Goal: Find specific page/section: Find specific page/section

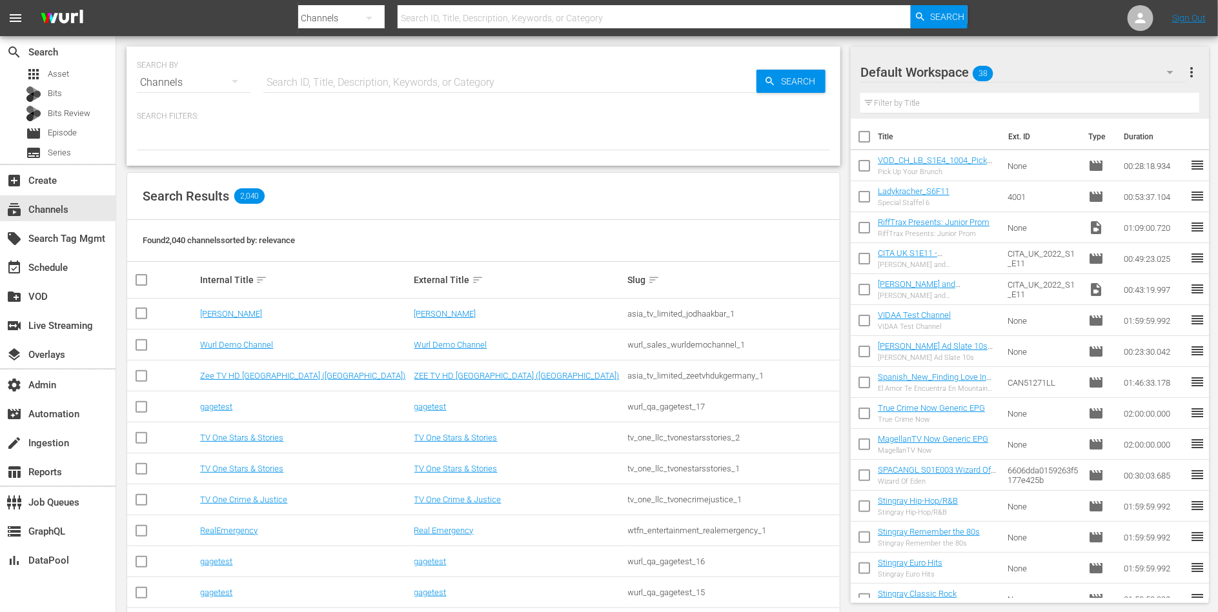
click at [299, 78] on input "text" at bounding box center [509, 82] width 493 height 31
type input "pel"
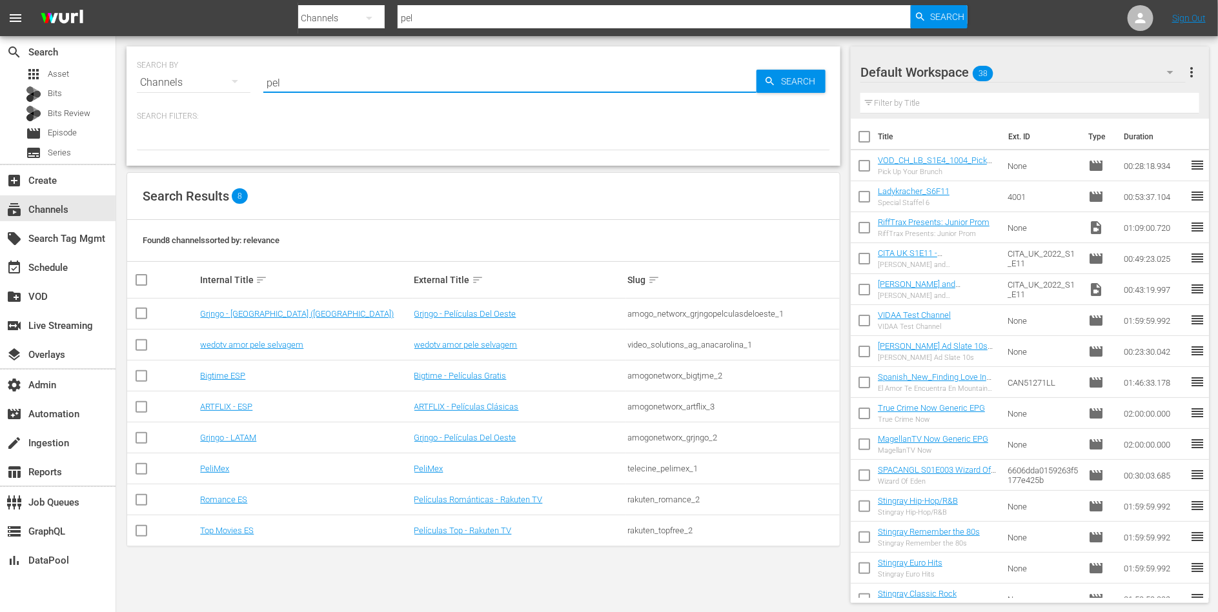
type input "Pele Selvagem"
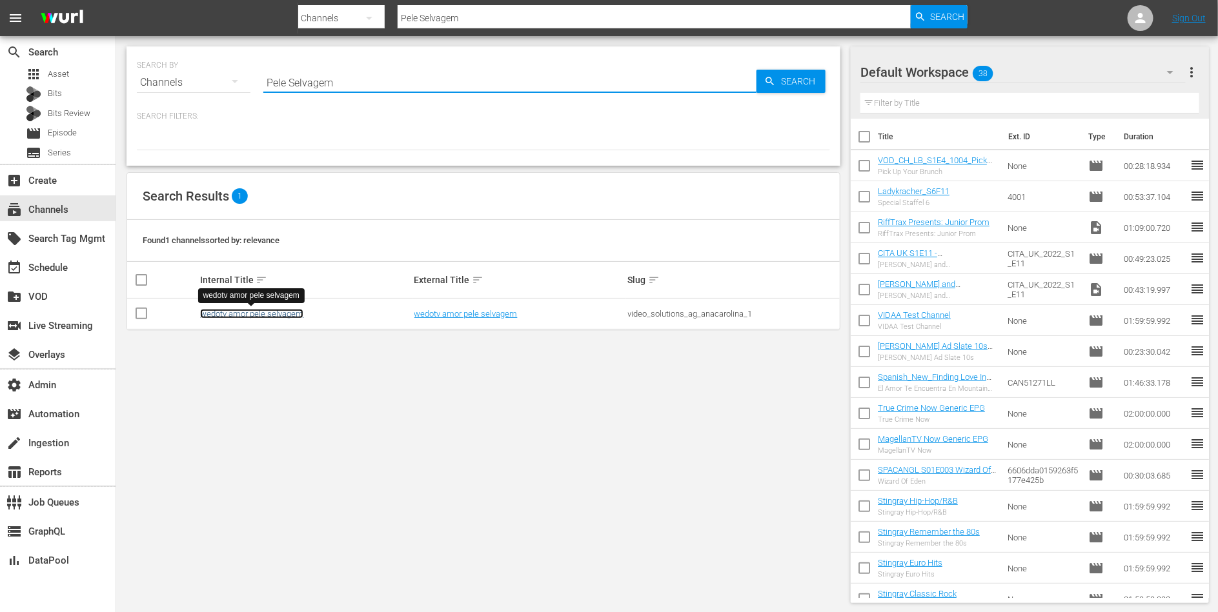
click at [283, 314] on link "wedotv amor pele selvagem" at bounding box center [251, 314] width 103 height 10
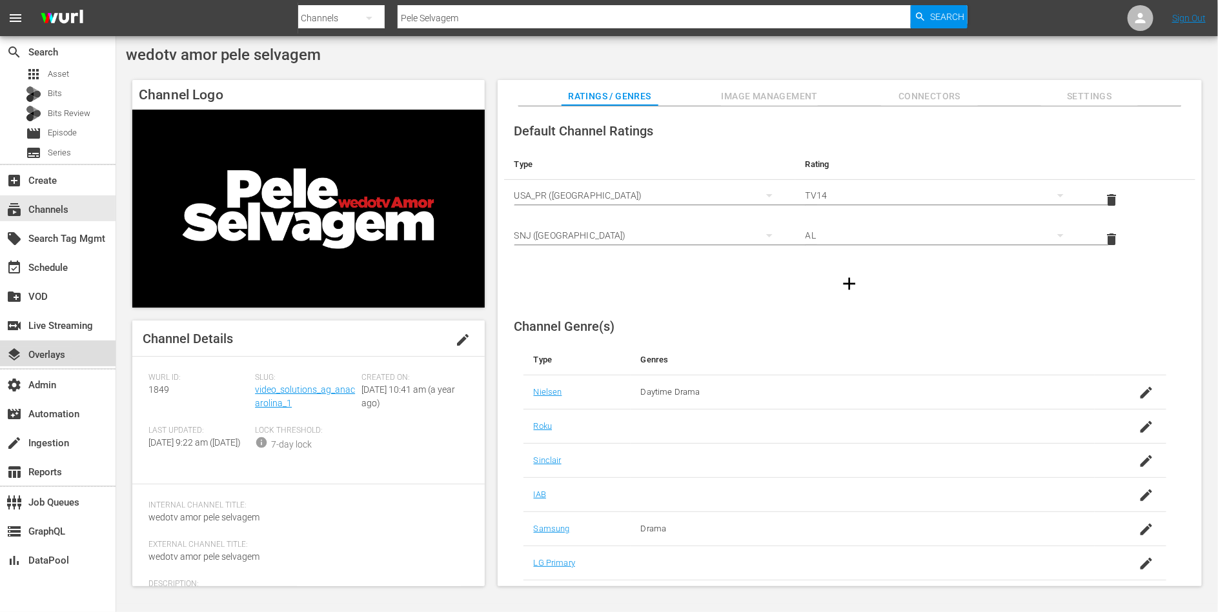
click at [50, 352] on div "layers Overlays" at bounding box center [36, 353] width 72 height 12
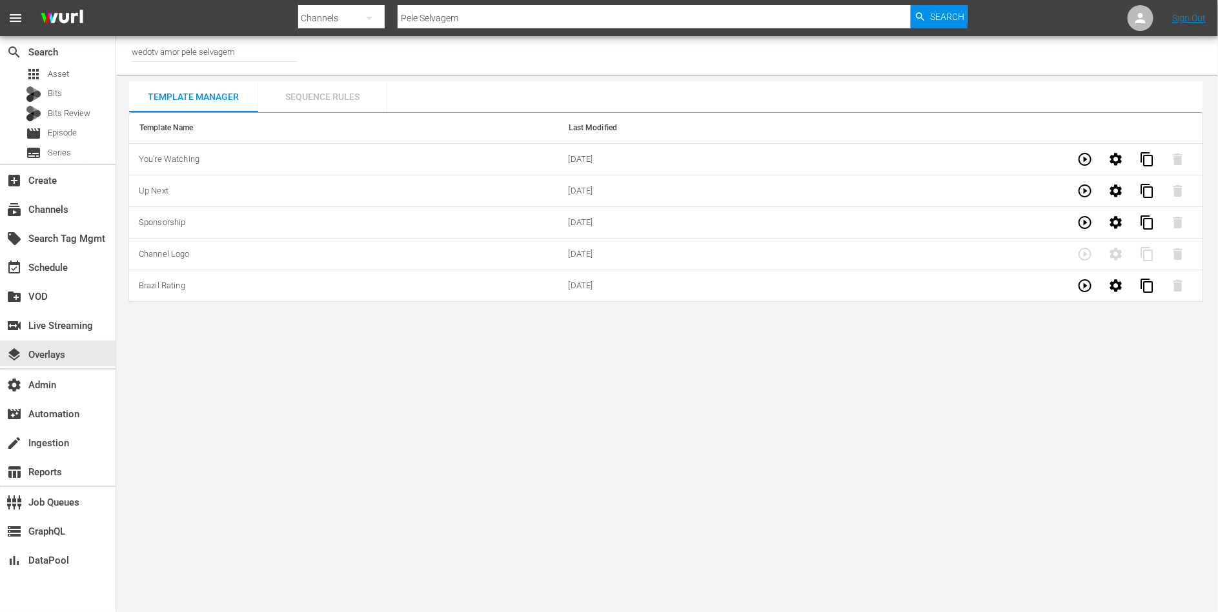
click at [341, 99] on div "Sequence Rules" at bounding box center [322, 96] width 129 height 31
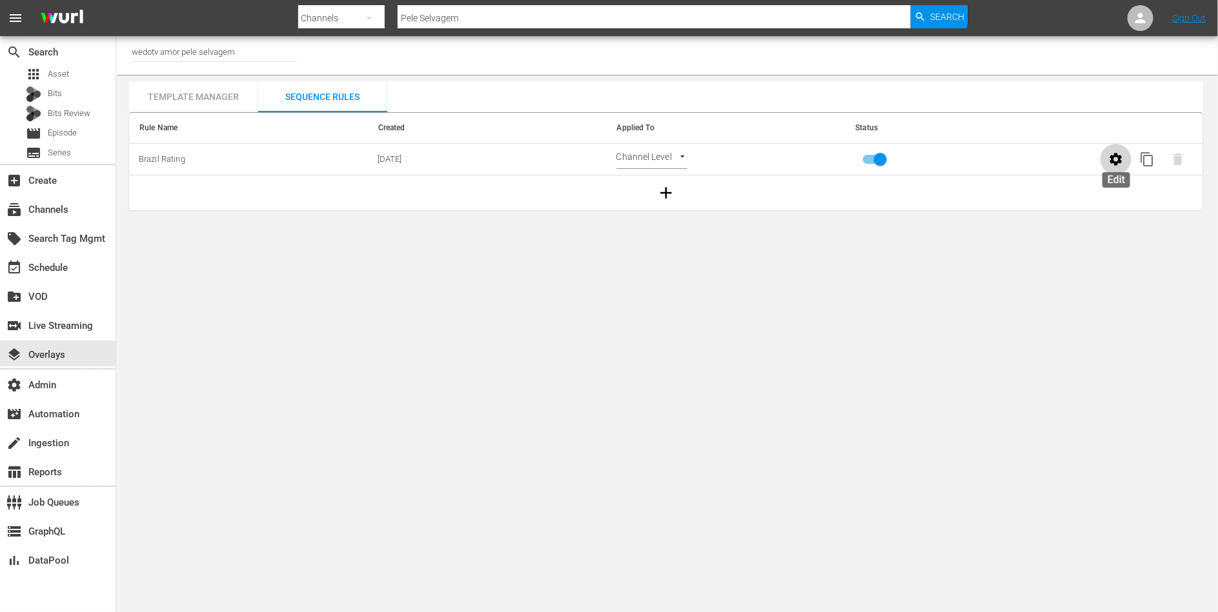
click at [1117, 159] on icon "button" at bounding box center [1115, 159] width 15 height 15
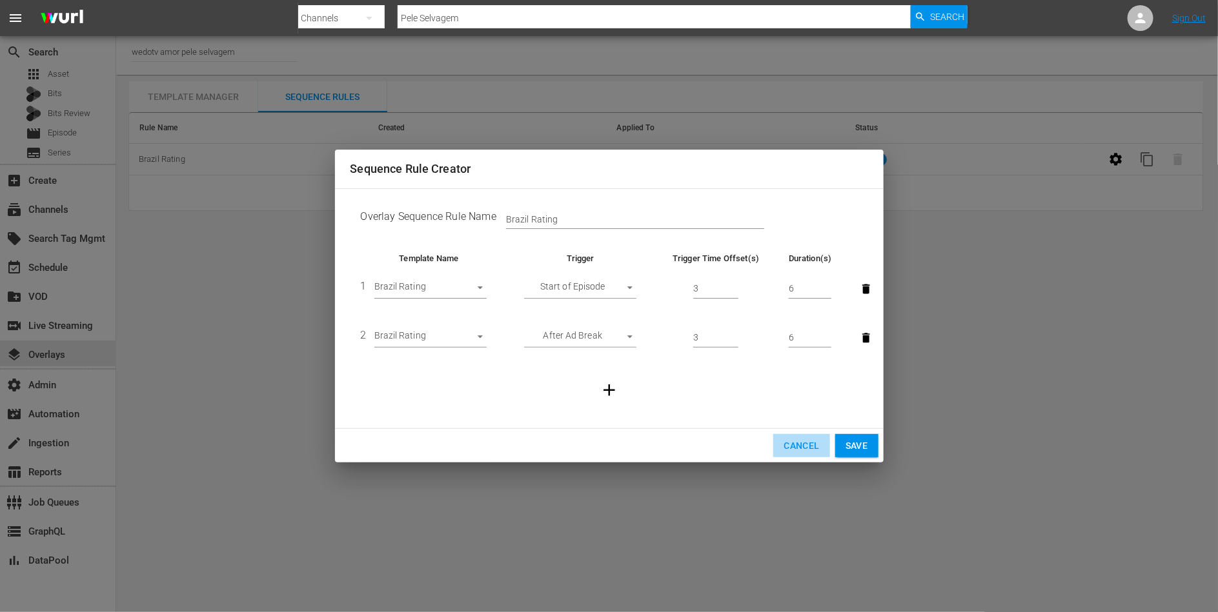
click at [799, 453] on span "Cancel" at bounding box center [800, 446] width 35 height 16
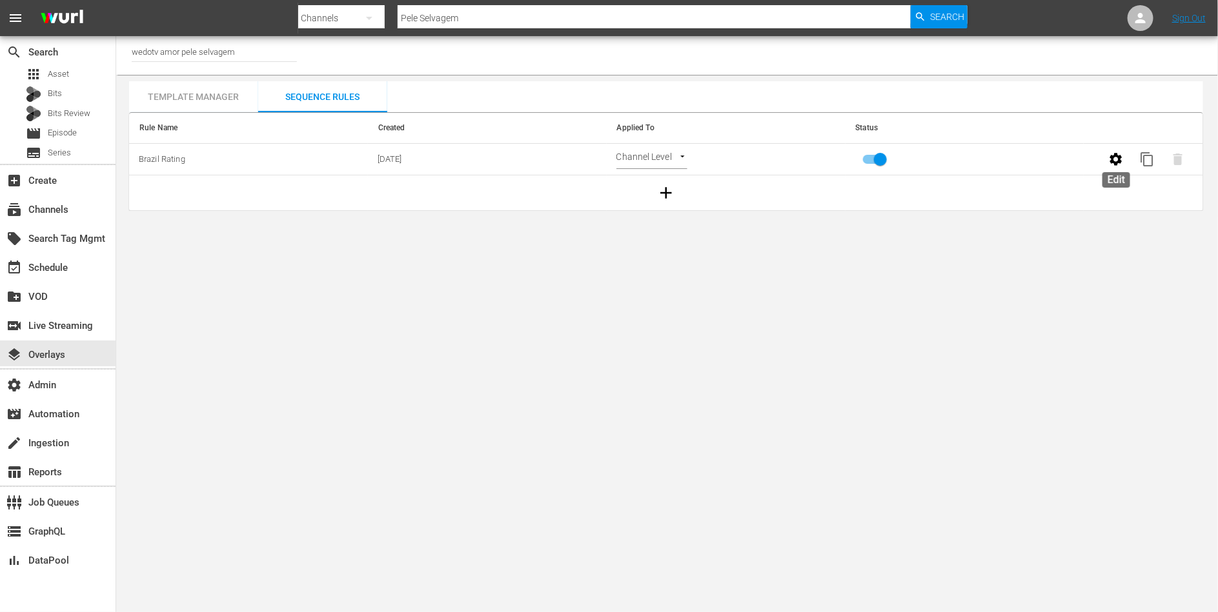
click at [1119, 156] on icon "button" at bounding box center [1116, 159] width 12 height 12
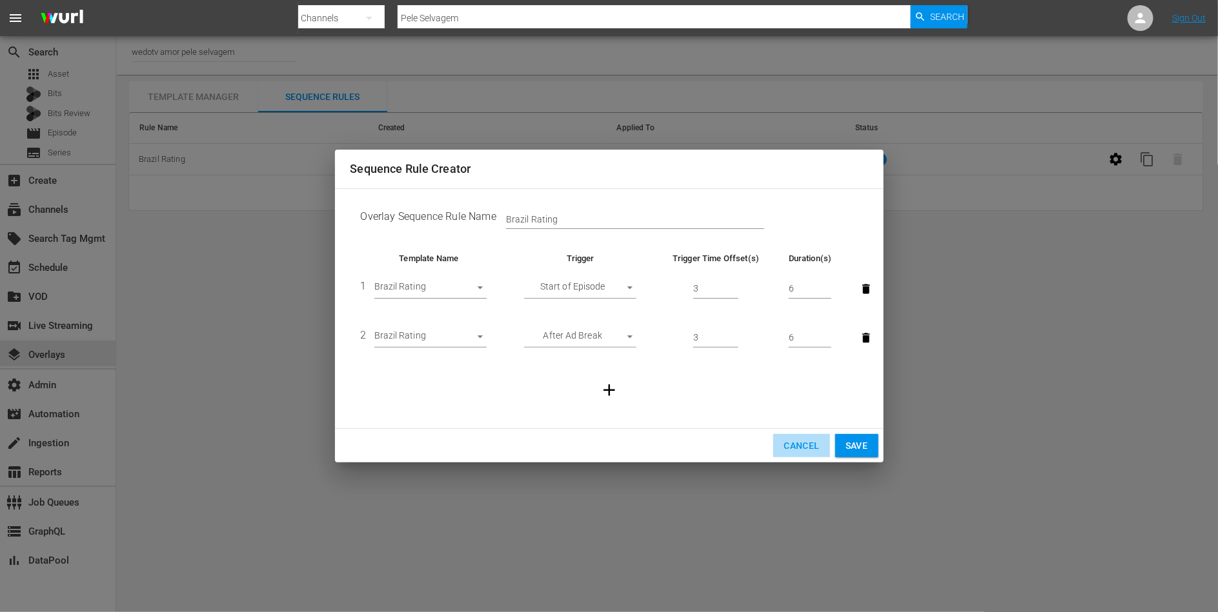
click at [785, 448] on span "Cancel" at bounding box center [800, 446] width 35 height 16
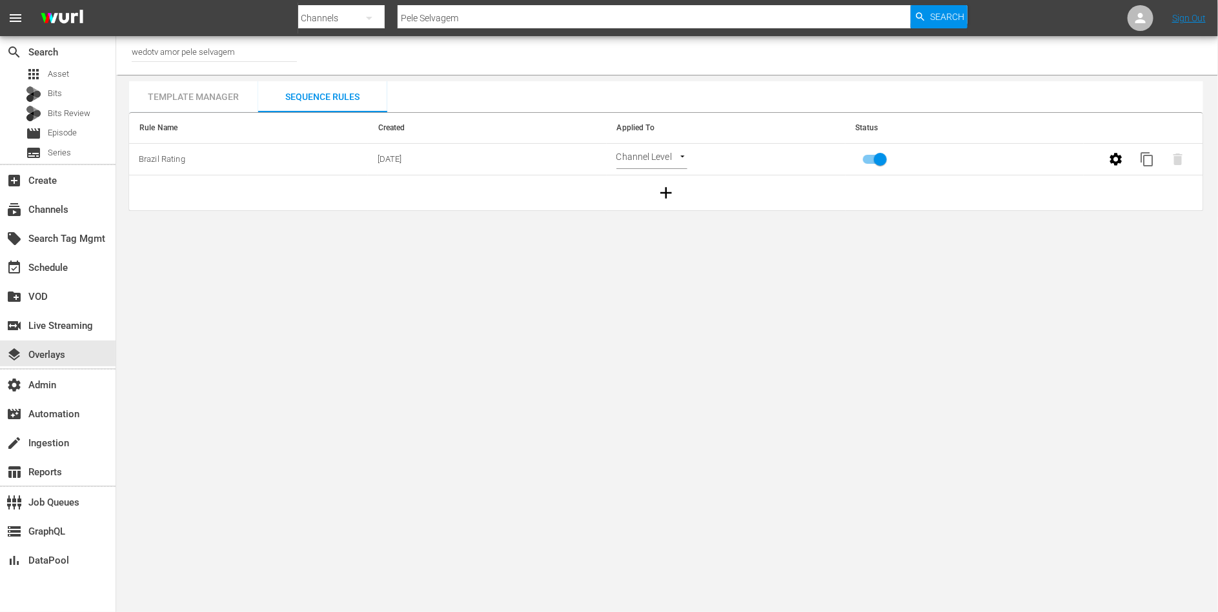
click at [216, 81] on div "Template Manager" at bounding box center [193, 96] width 129 height 31
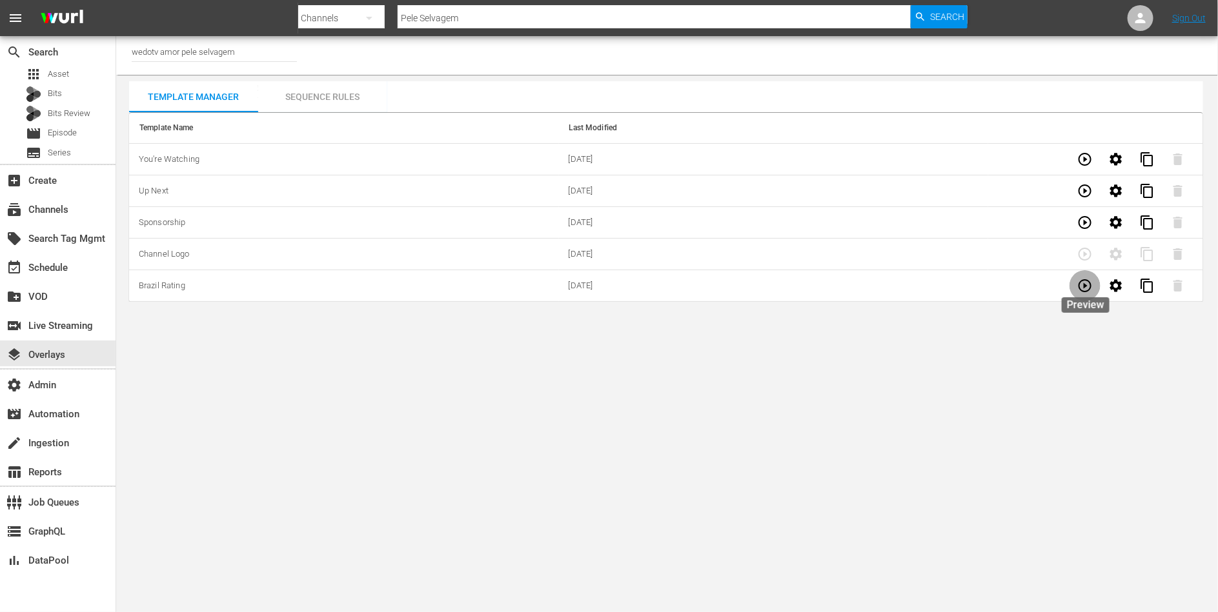
click at [1085, 285] on icon "button" at bounding box center [1084, 285] width 13 height 13
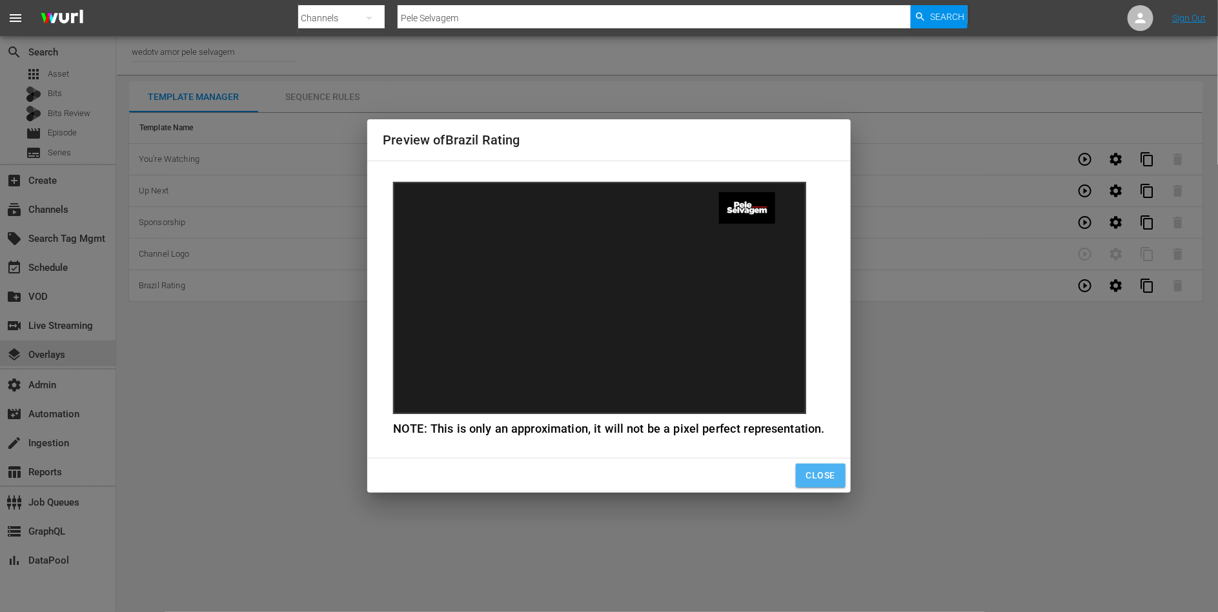
click at [829, 477] on span "Close" at bounding box center [820, 476] width 29 height 16
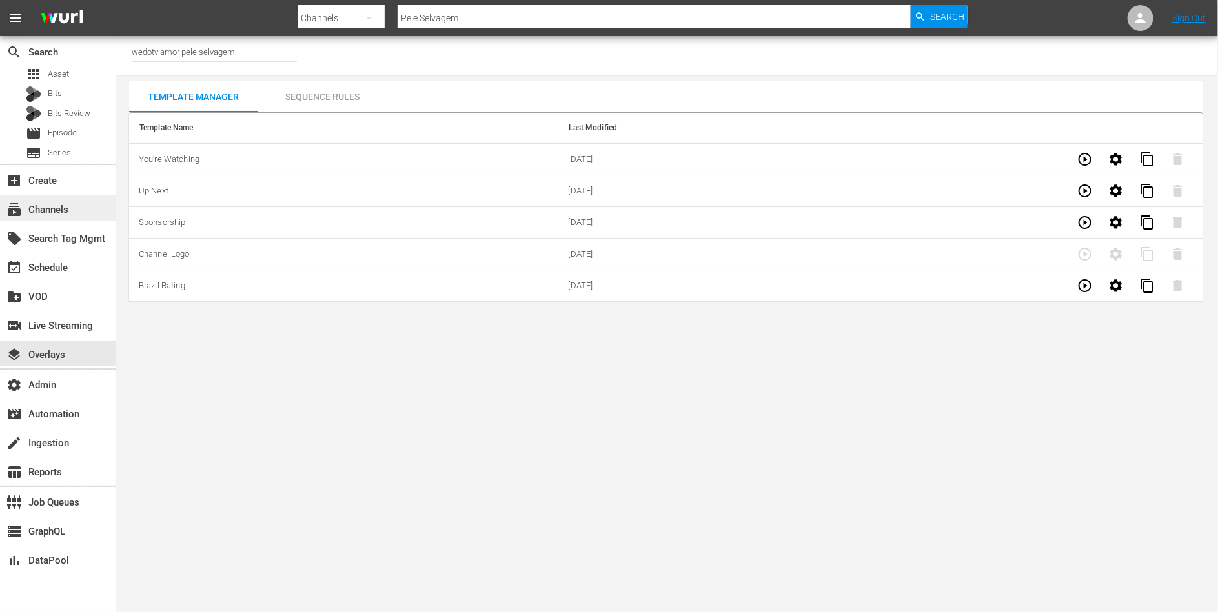
click at [58, 213] on div "subscriptions Channels" at bounding box center [36, 208] width 72 height 12
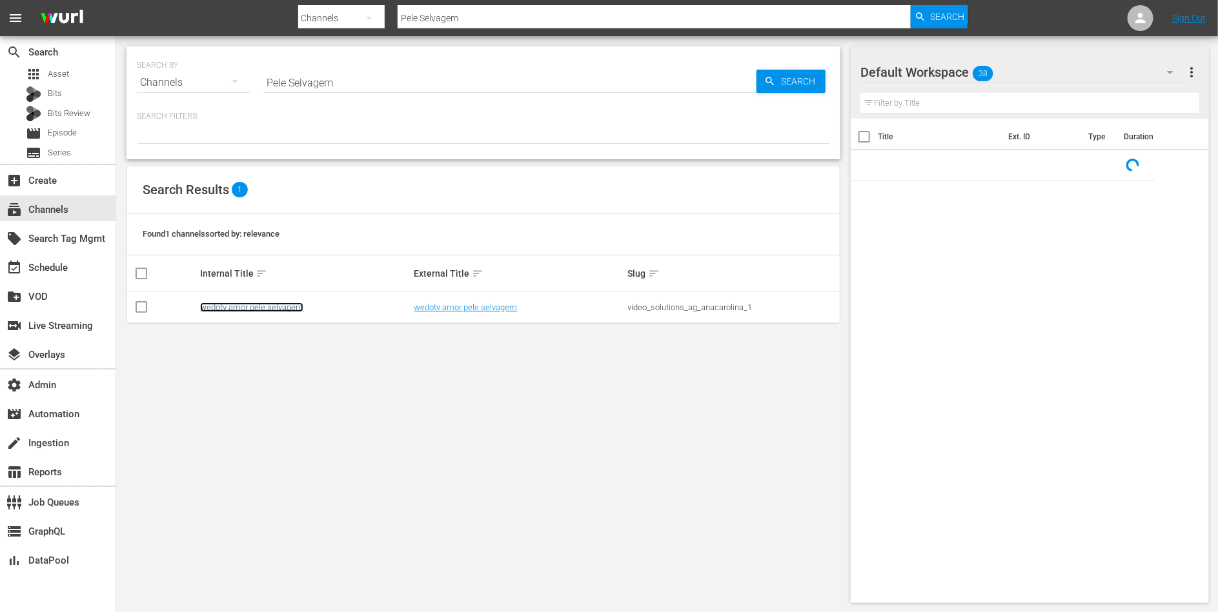
click at [259, 303] on link "wedotv amor pele selvagem" at bounding box center [251, 308] width 103 height 10
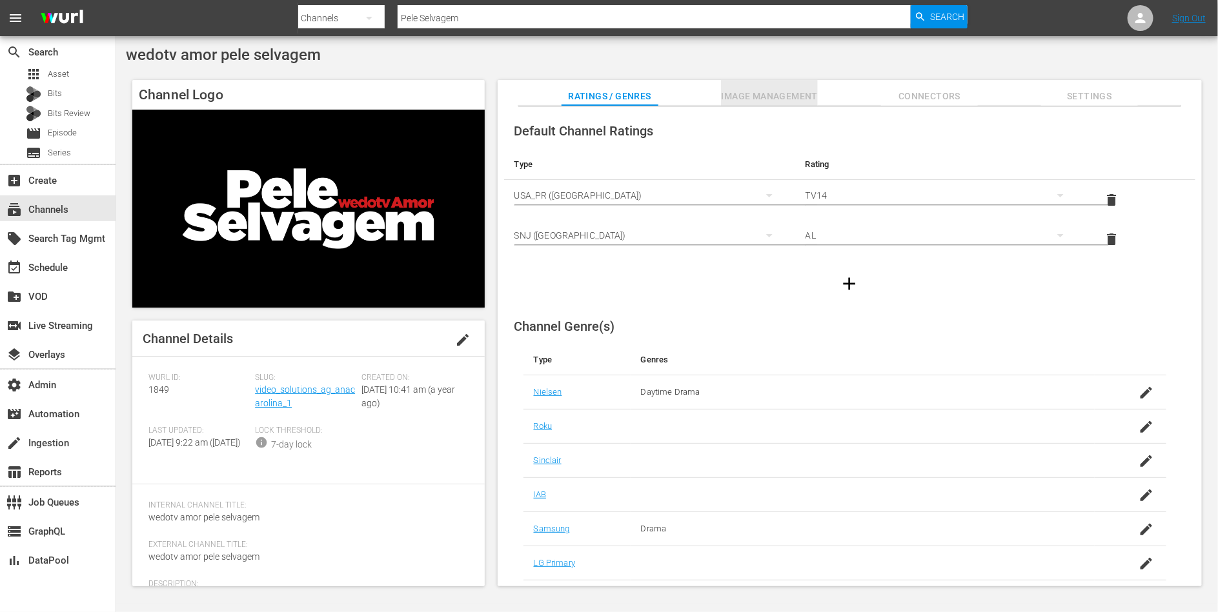
click at [788, 84] on button "Image Management" at bounding box center [769, 93] width 97 height 26
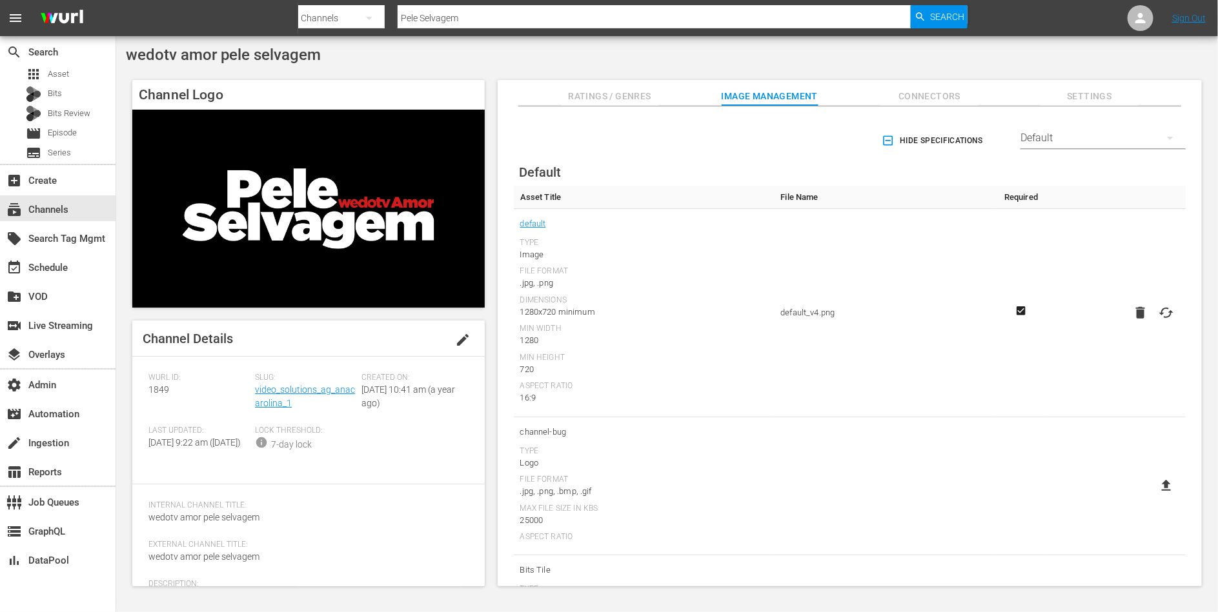
click at [1049, 142] on div "Default" at bounding box center [1102, 138] width 165 height 36
click at [670, 141] on div "Enabled Streamers Default Samsung All Streamers Anoki Canela TV Free Movies Plu…" at bounding box center [609, 306] width 1218 height 612
click at [934, 86] on button "Connectors" at bounding box center [929, 93] width 97 height 26
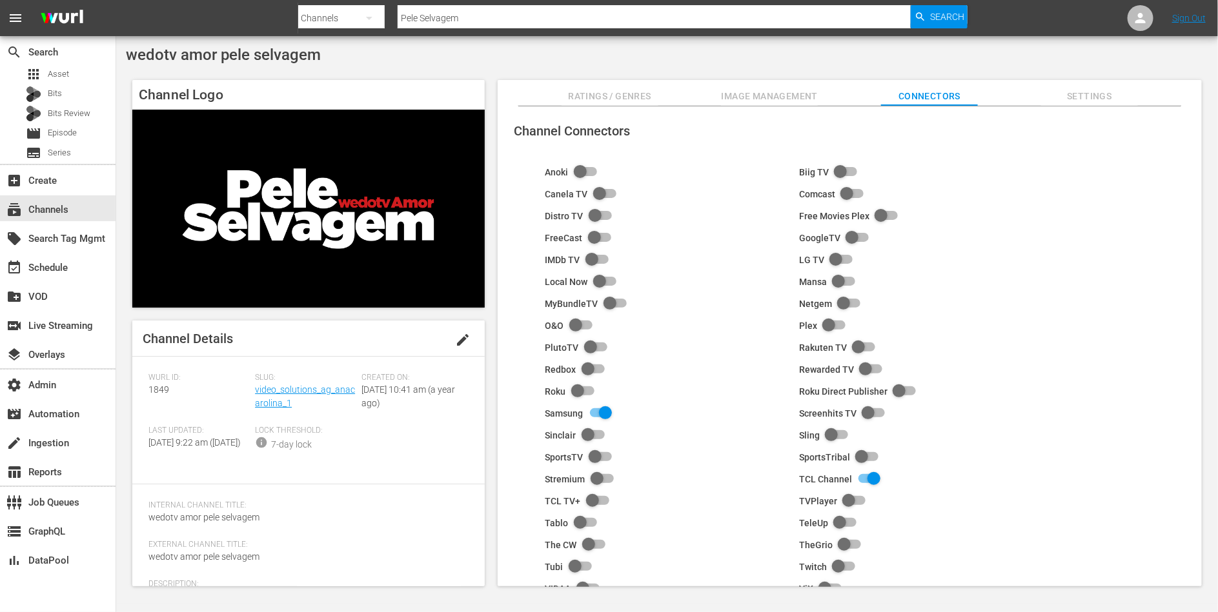
click at [1113, 86] on button "Settings" at bounding box center [1089, 93] width 97 height 26
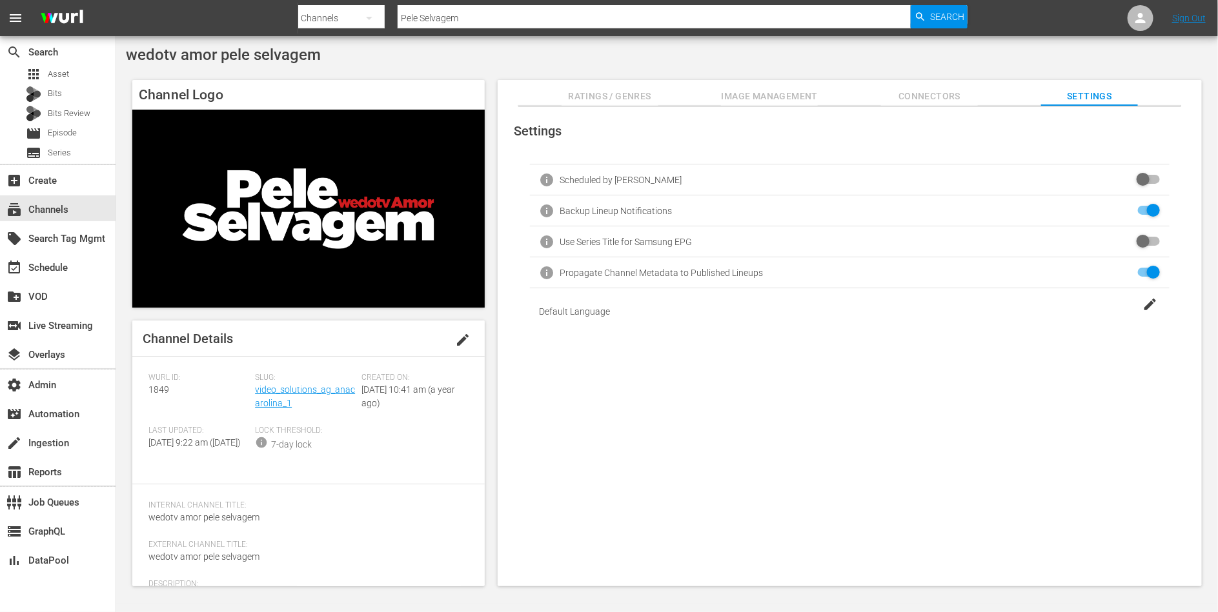
click at [729, 92] on span "Image Management" at bounding box center [769, 96] width 97 height 16
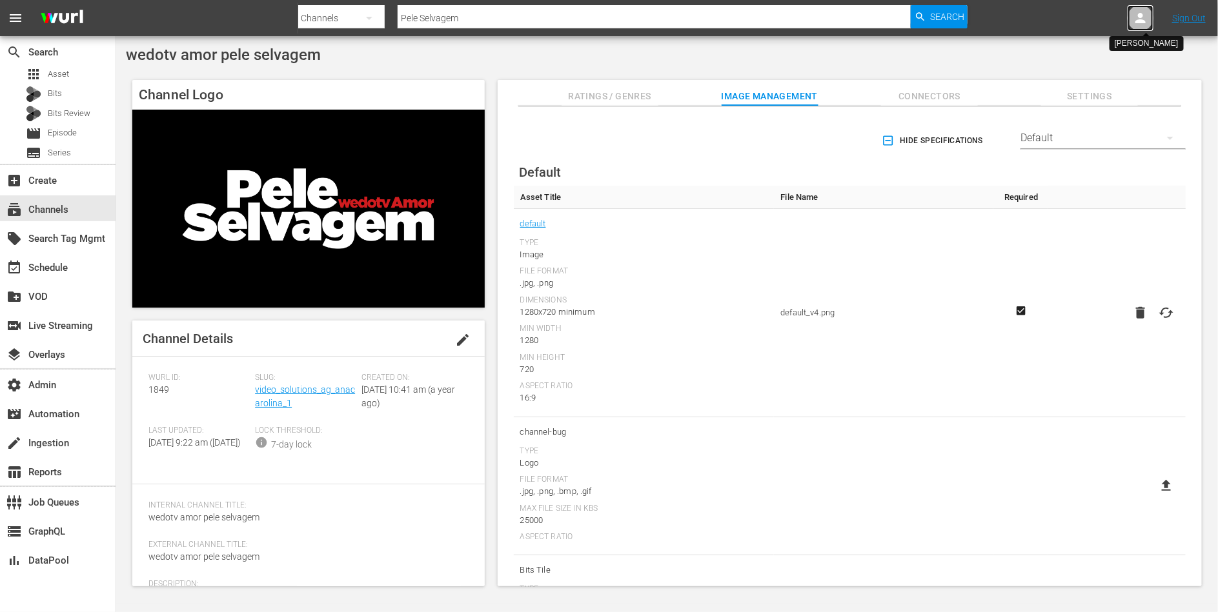
click at [1143, 26] on div at bounding box center [1140, 18] width 26 height 26
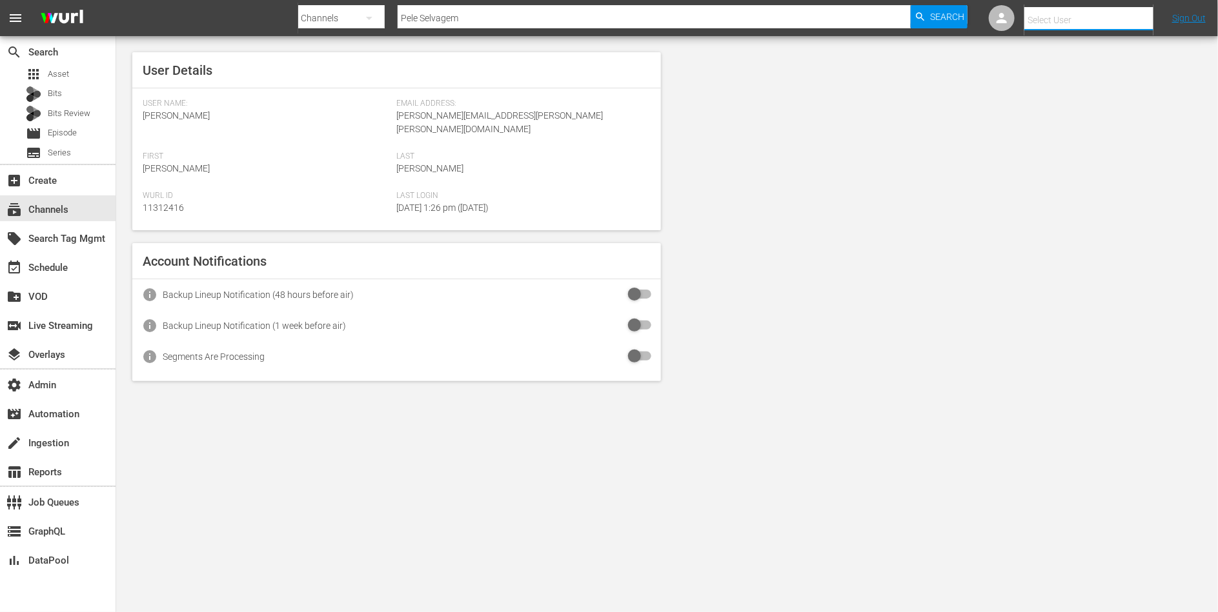
click at [1104, 26] on input "text" at bounding box center [1106, 20] width 165 height 31
click at [1096, 48] on div "Sorin Stoian <ss@video-solutions.ag>" at bounding box center [1078, 55] width 201 height 31
type input "Sorin Stoian (11314513)"
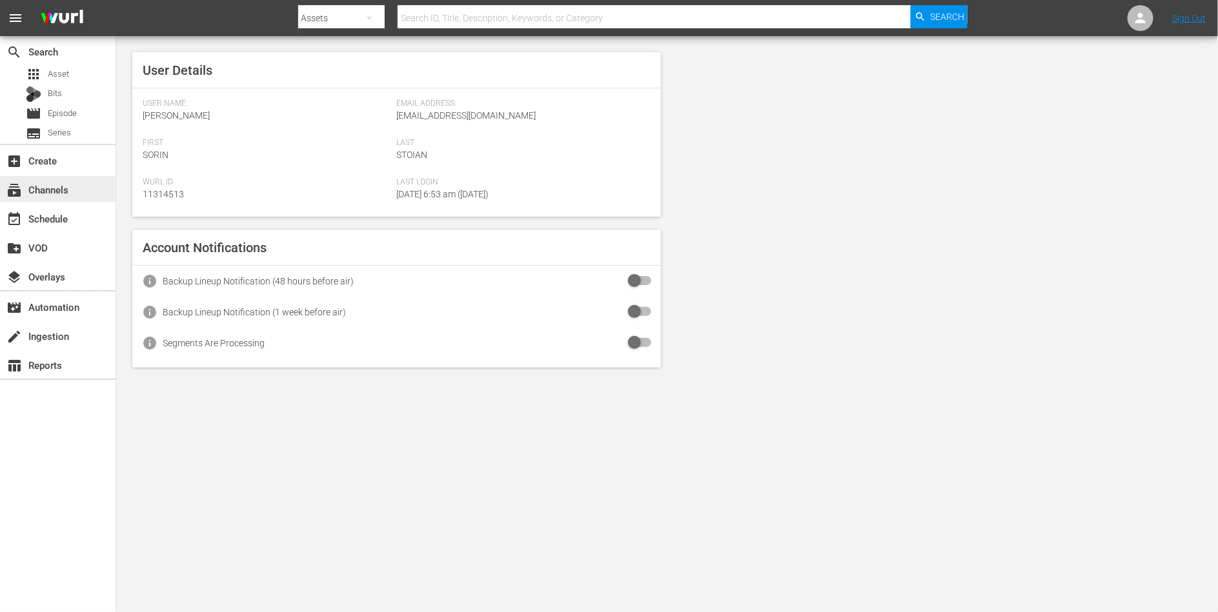
click at [68, 185] on div "subscriptions Channels" at bounding box center [36, 188] width 72 height 12
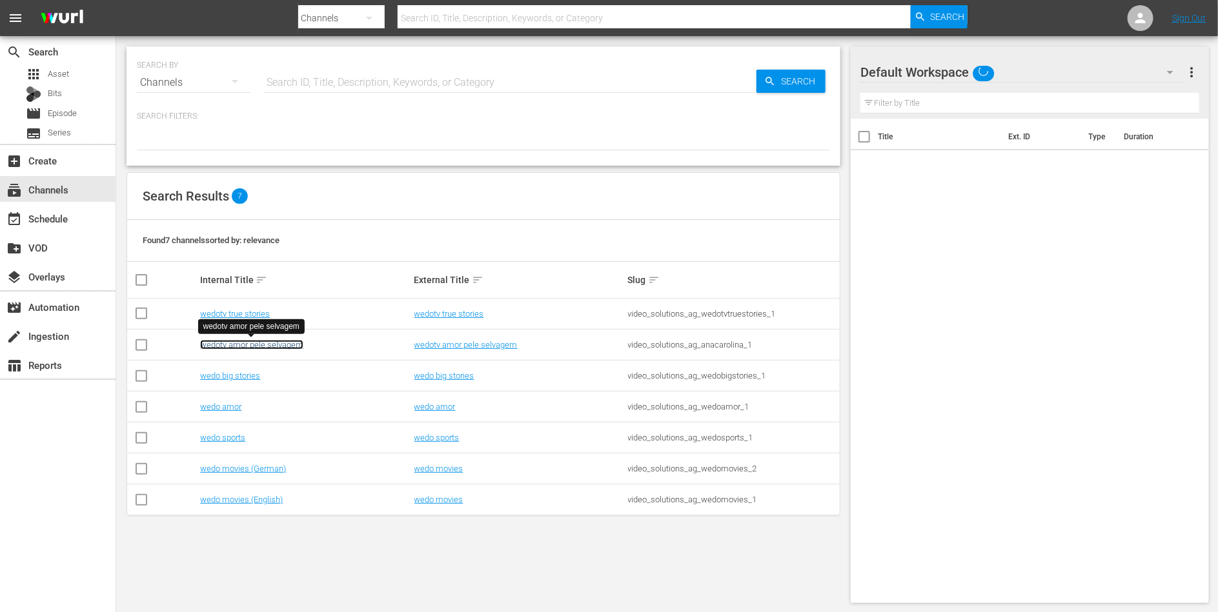
click at [234, 342] on link "wedotv amor pele selvagem" at bounding box center [251, 345] width 103 height 10
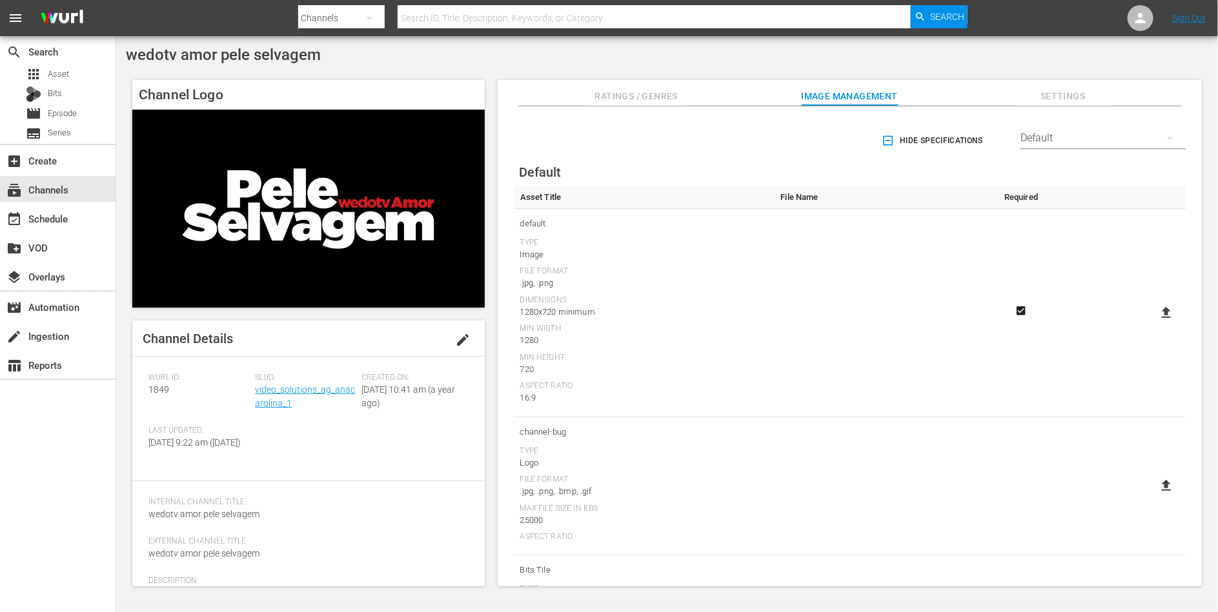
click at [1050, 137] on div "Default" at bounding box center [1102, 138] width 165 height 36
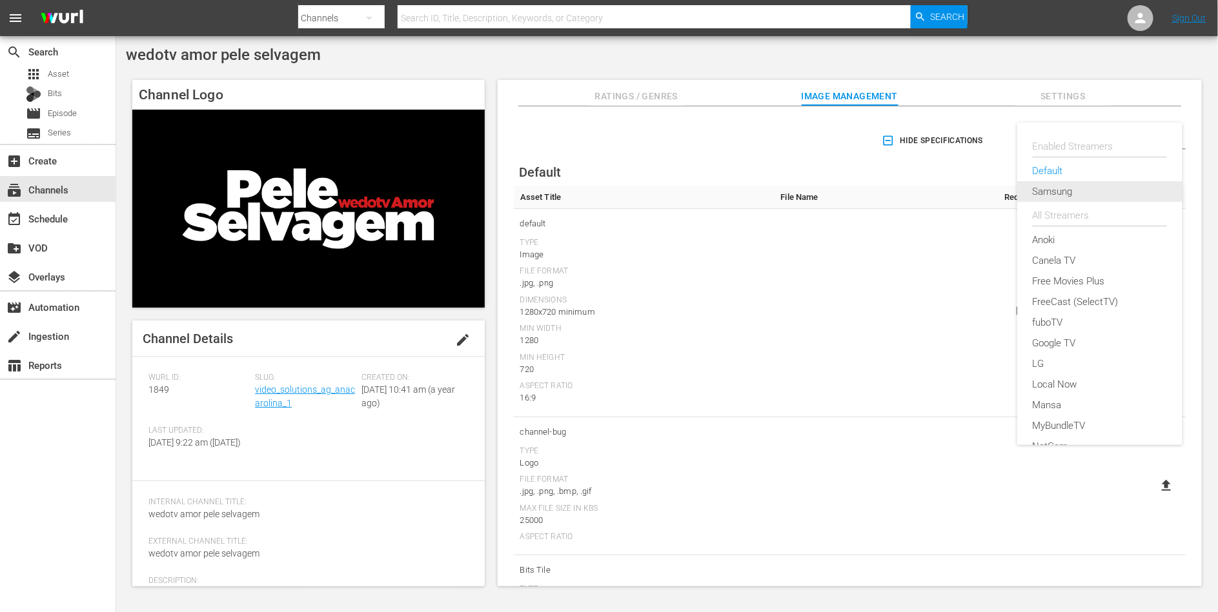
click at [1056, 191] on div "Samsung" at bounding box center [1099, 191] width 134 height 21
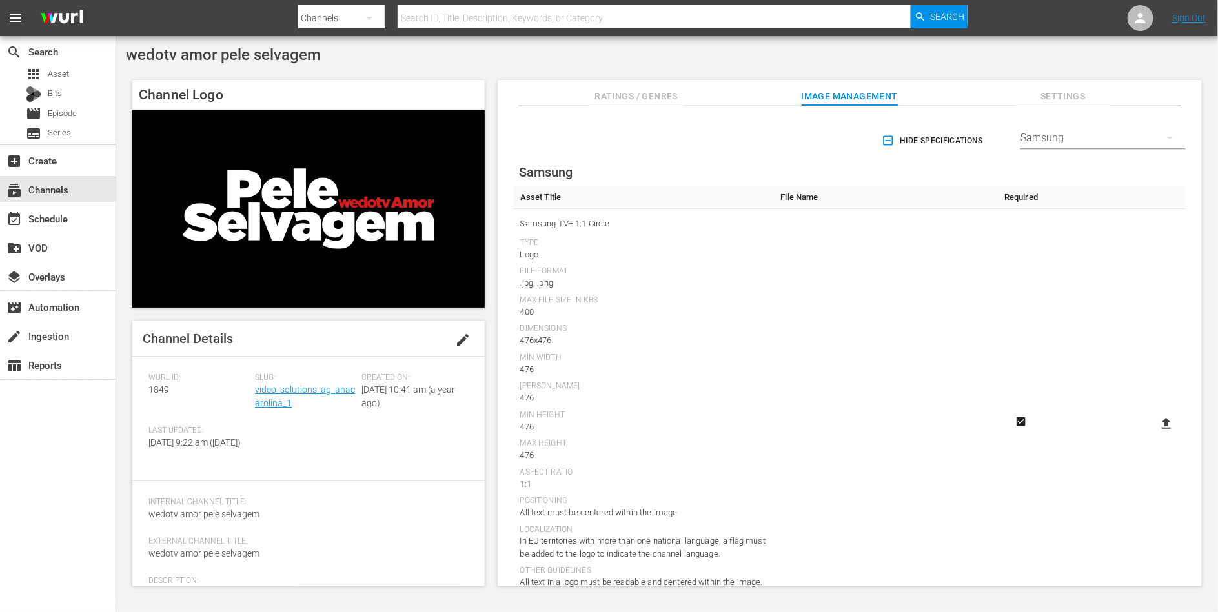
click at [1050, 148] on hr at bounding box center [1102, 148] width 165 height 1
click at [1052, 140] on div "Samsung" at bounding box center [1102, 138] width 165 height 36
click at [1075, 94] on div "Enabled Streamers Default Samsung All Streamers Anoki Canela TV Free Movies Plu…" at bounding box center [609, 306] width 1218 height 612
click at [1064, 94] on div "Enabled Streamers Default Samsung All Streamers Anoki Canela TV Free Movies Plu…" at bounding box center [609, 306] width 1218 height 612
click at [1039, 94] on span "Settings" at bounding box center [1062, 96] width 97 height 16
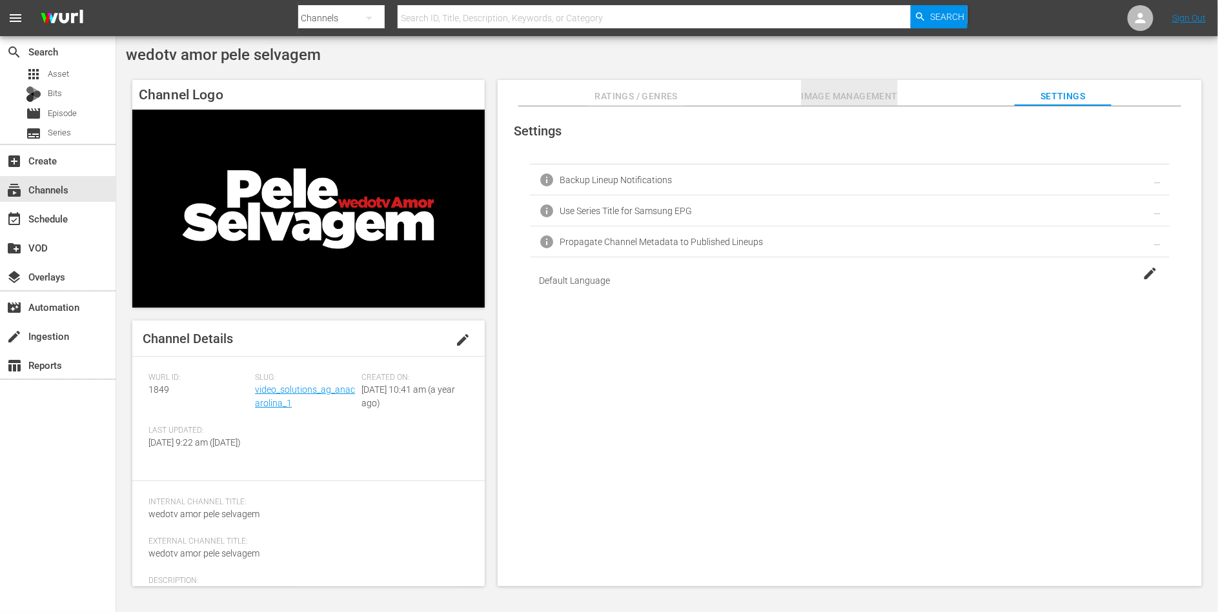
click at [875, 94] on span "Image Management" at bounding box center [849, 96] width 97 height 16
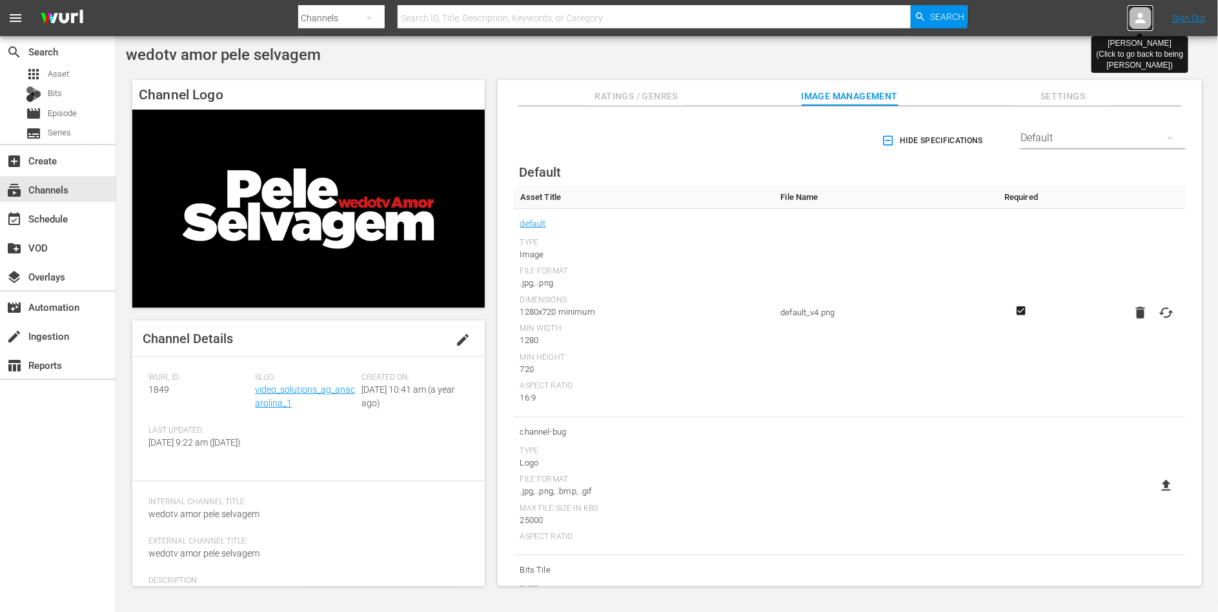
click at [1138, 15] on icon at bounding box center [1140, 18] width 10 height 10
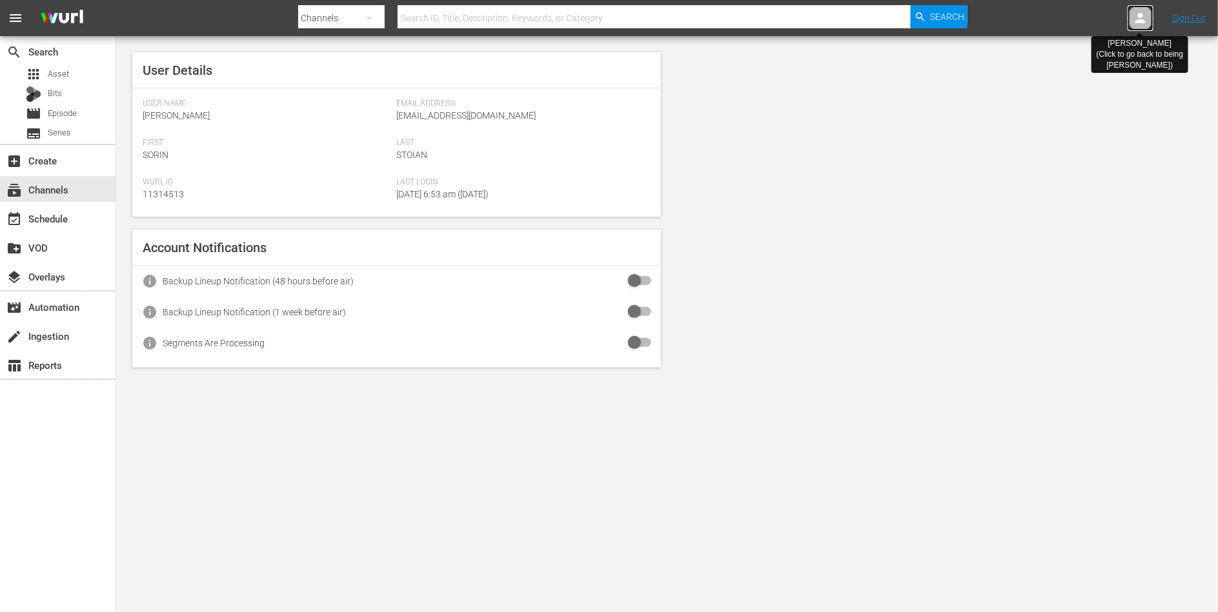
click at [1138, 15] on icon at bounding box center [1140, 18] width 10 height 10
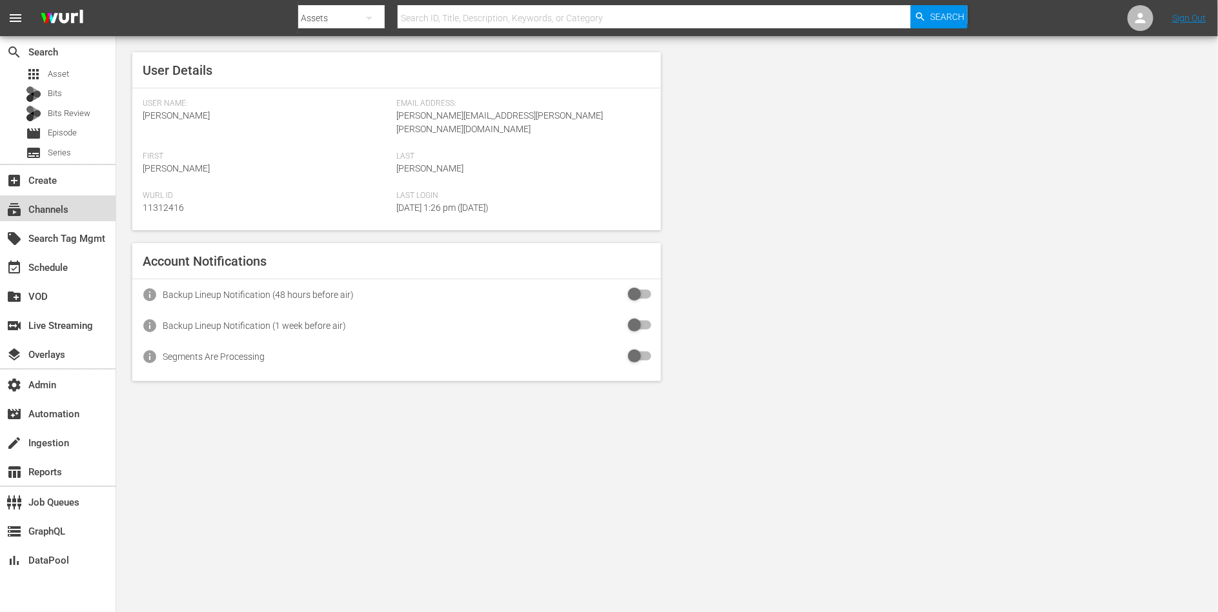
click at [52, 204] on div "subscriptions Channels" at bounding box center [36, 208] width 72 height 12
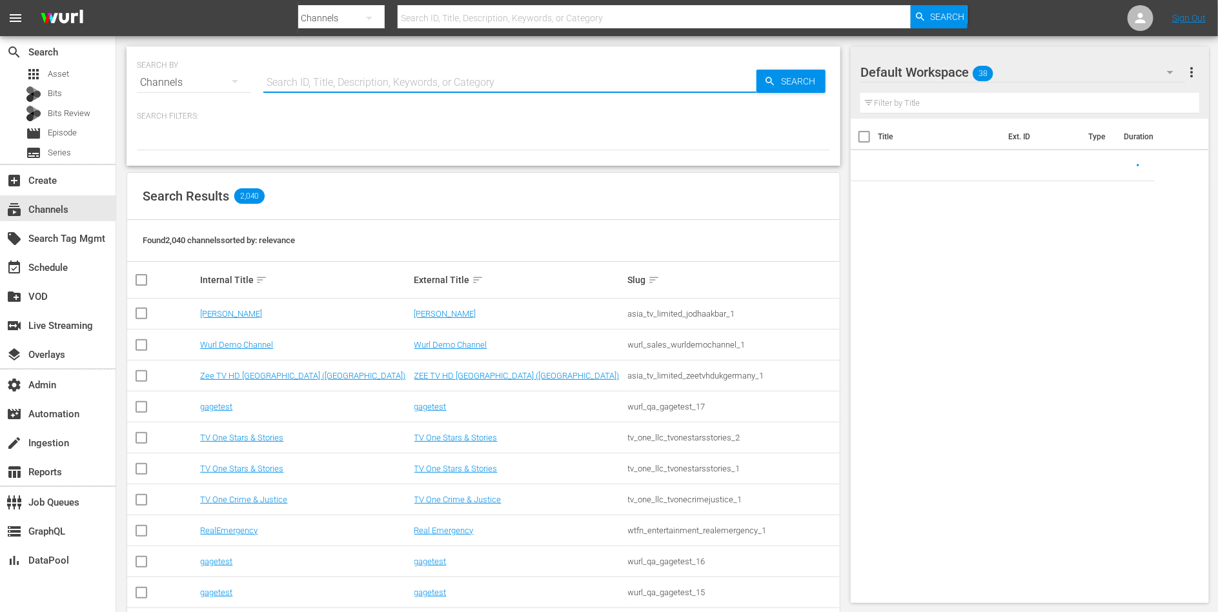
click at [334, 98] on div "SEARCH BY Search By Channels Search ID, Title, Description, Keywords, or Catego…" at bounding box center [483, 105] width 714 height 119
paste input "spt_sonyoneemocoes_1"
type input "spt_sonyoneemocoes_1"
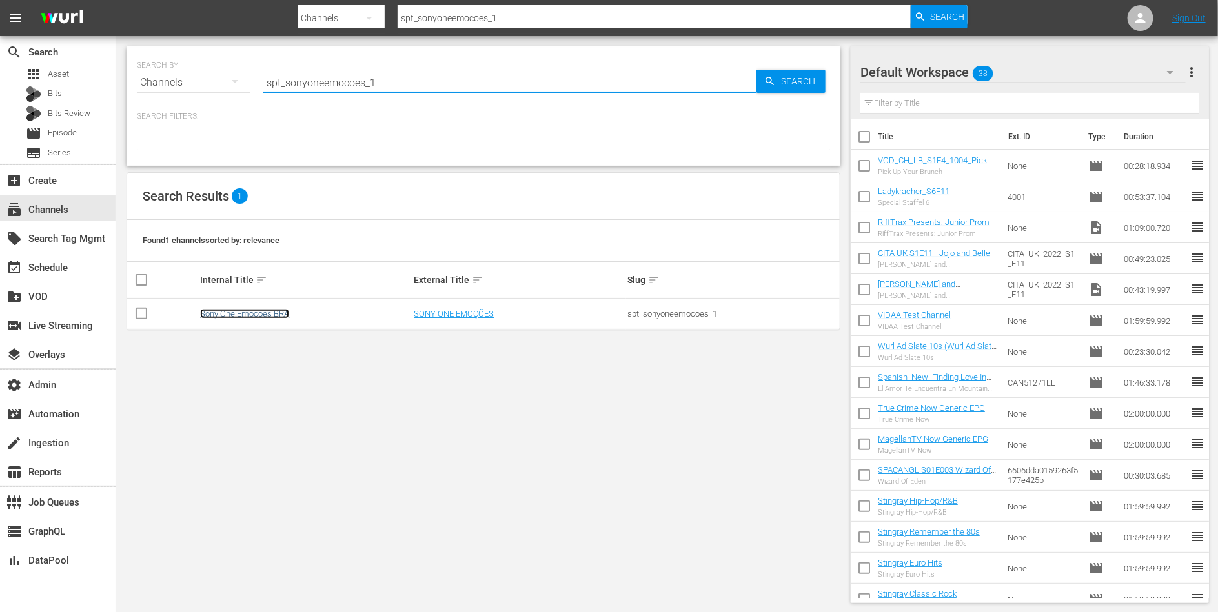
click at [265, 314] on link "Sony One Emocoes BRA" at bounding box center [244, 314] width 89 height 10
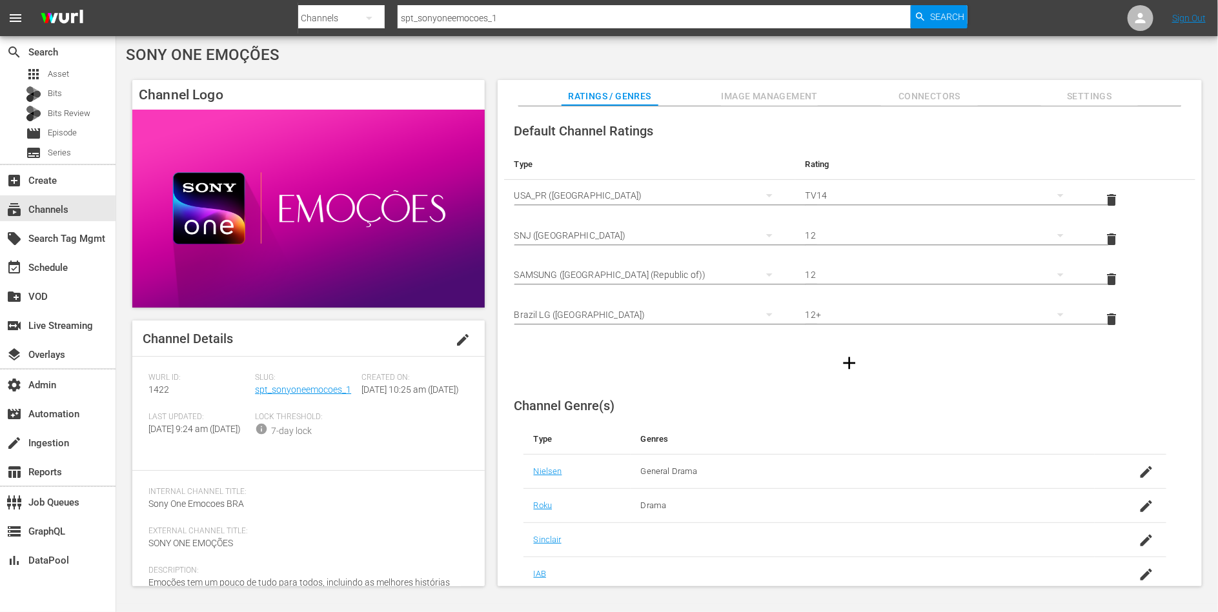
click at [789, 103] on span "Image Management" at bounding box center [769, 96] width 97 height 16
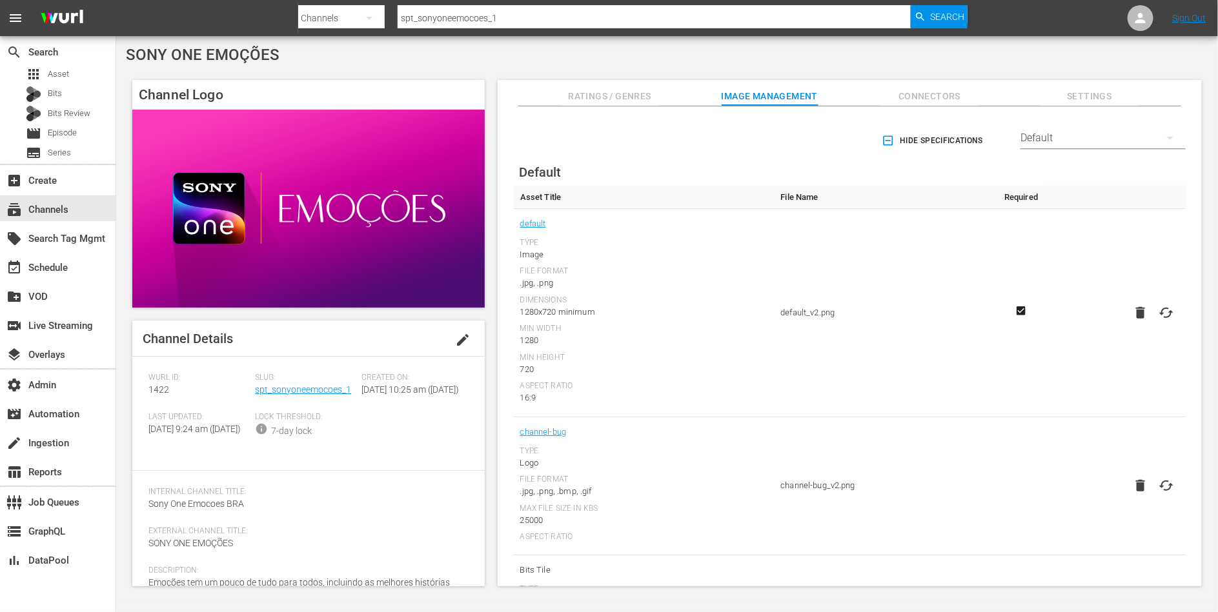
scroll to position [285, 0]
